Goal: Task Accomplishment & Management: Use online tool/utility

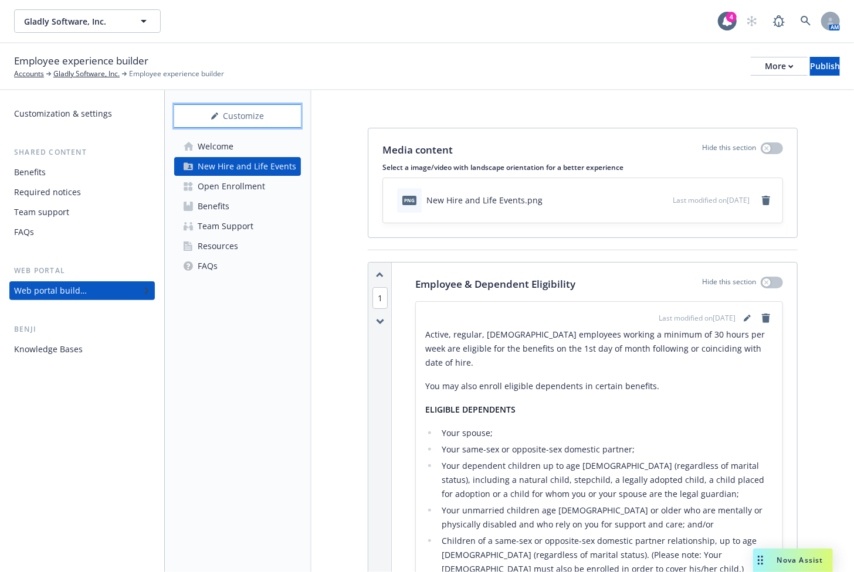
click at [222, 114] on div "Customize" at bounding box center [237, 116] width 127 height 22
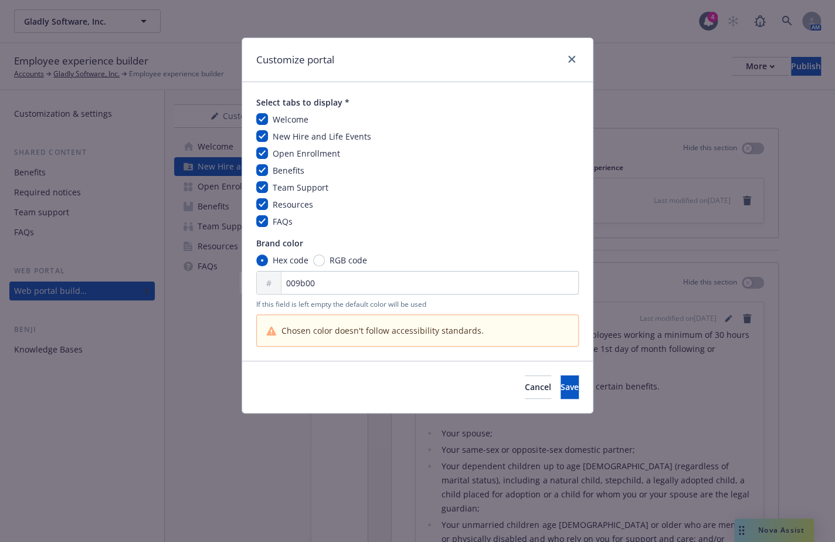
click at [582, 59] on div "Customize portal" at bounding box center [417, 60] width 351 height 44
drag, startPoint x: 569, startPoint y: 57, endPoint x: 637, endPoint y: 1, distance: 88.2
click at [570, 56] on icon "close" at bounding box center [571, 59] width 7 height 7
